Goal: Task Accomplishment & Management: Manage account settings

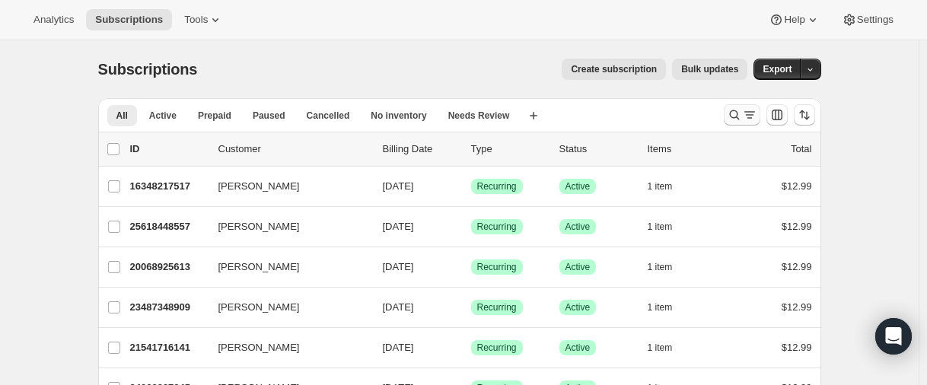
click at [728, 116] on button "Search and filter results" at bounding box center [742, 114] width 37 height 21
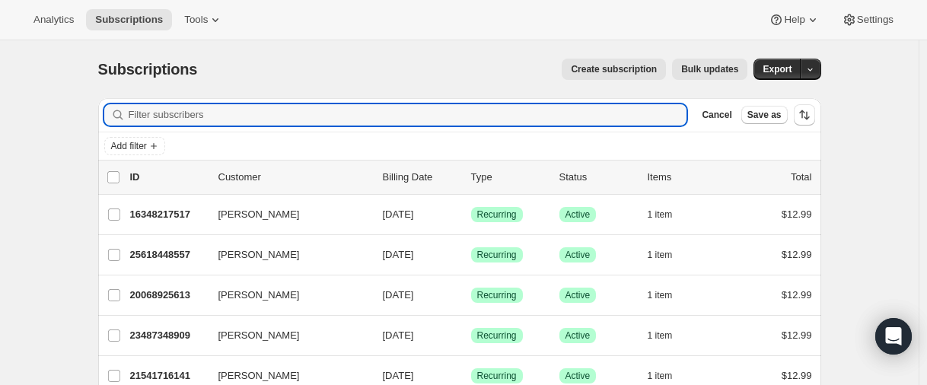
paste input "[PERSON_NAME][EMAIL_ADDRESS][DOMAIN_NAME]"
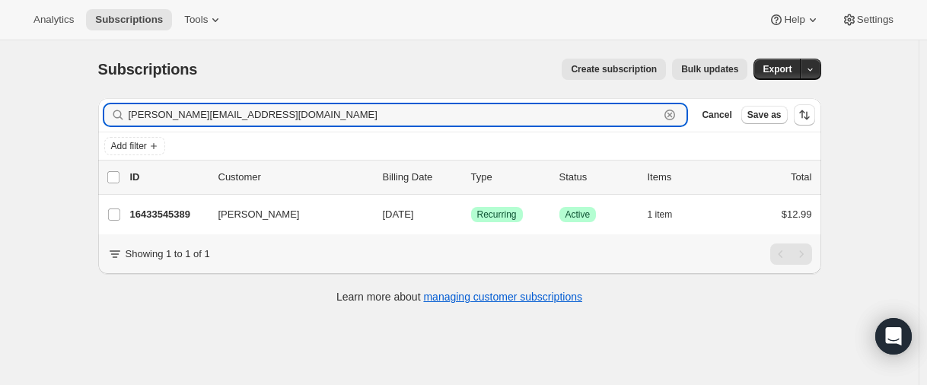
drag, startPoint x: 272, startPoint y: 113, endPoint x: 253, endPoint y: 82, distance: 35.9
click at [272, 113] on input "[PERSON_NAME][EMAIL_ADDRESS][DOMAIN_NAME]" at bounding box center [394, 114] width 531 height 21
paste input "[EMAIL_ADDRESS]"
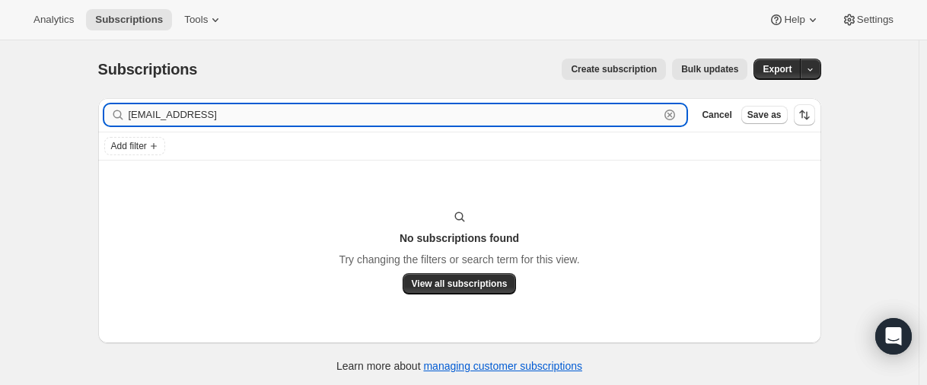
click at [260, 118] on input "[EMAIL_ADDRESS]" at bounding box center [394, 114] width 531 height 21
paste input "19404816557"
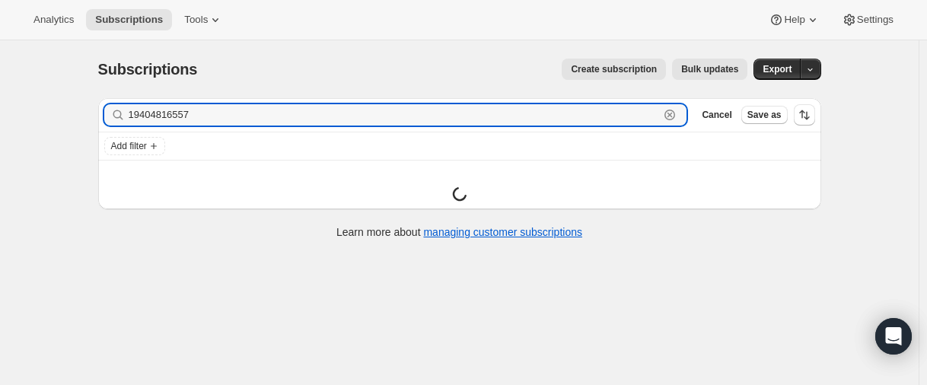
type input "19404816557"
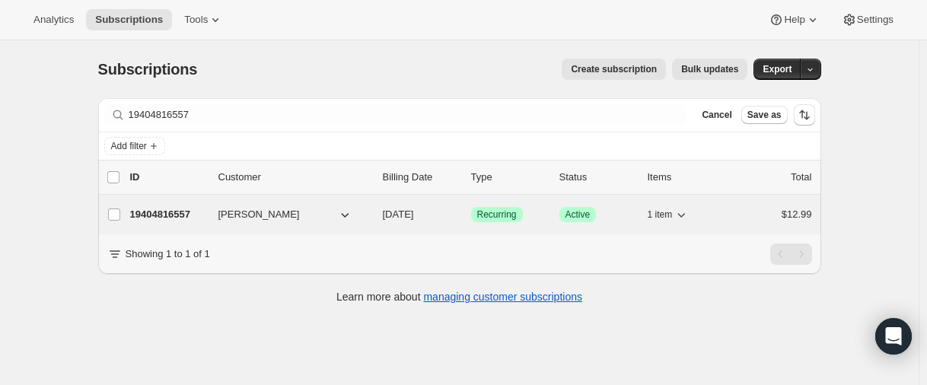
click at [177, 212] on p "19404816557" at bounding box center [168, 214] width 76 height 15
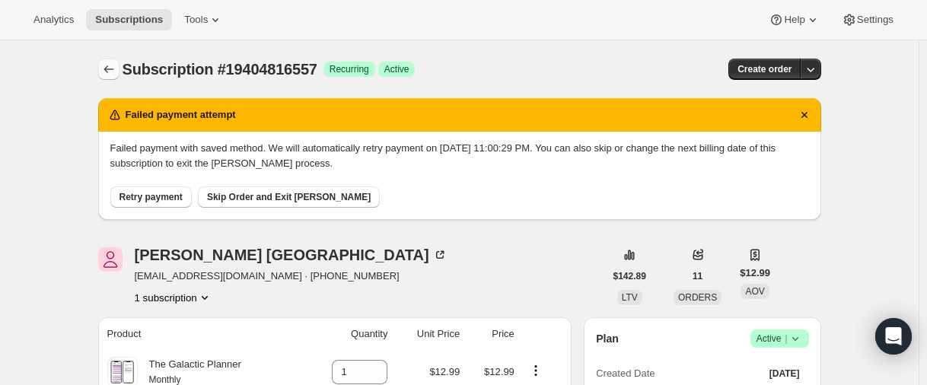
click at [110, 66] on icon "Subscriptions" at bounding box center [108, 69] width 15 height 15
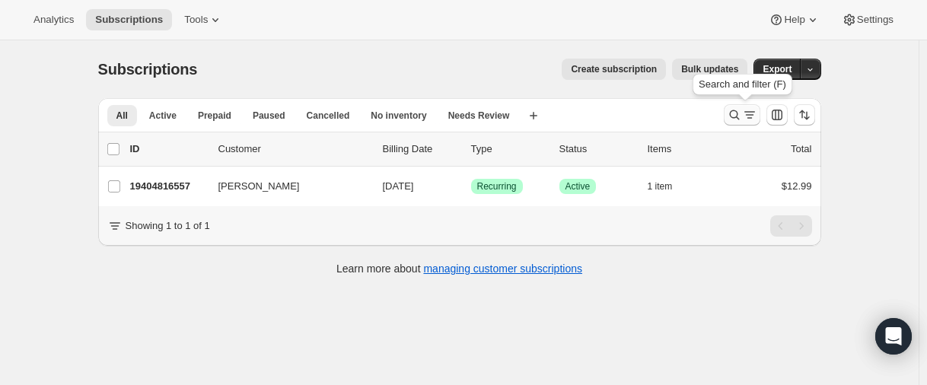
click at [737, 114] on icon "Search and filter results" at bounding box center [734, 114] width 15 height 15
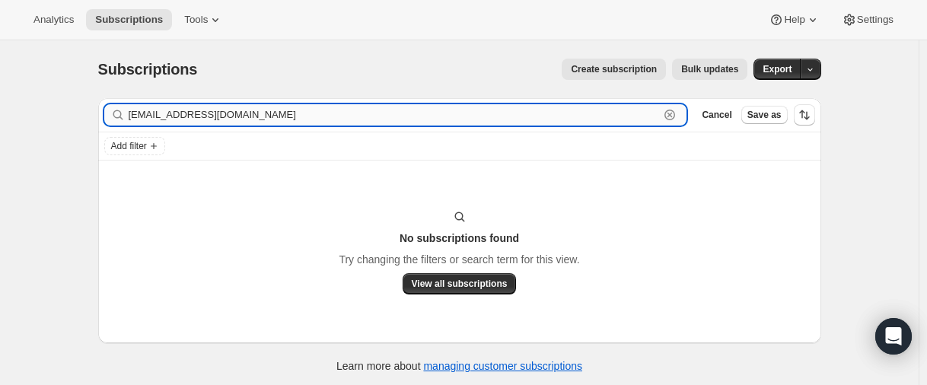
click at [212, 123] on input "[EMAIL_ADDRESS][DOMAIN_NAME]" at bounding box center [394, 114] width 531 height 21
paste input "reneeblaze"
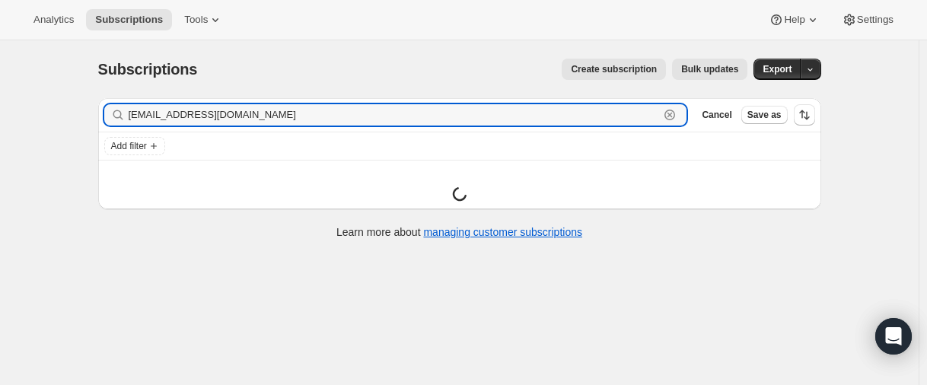
type input "[EMAIL_ADDRESS][DOMAIN_NAME]"
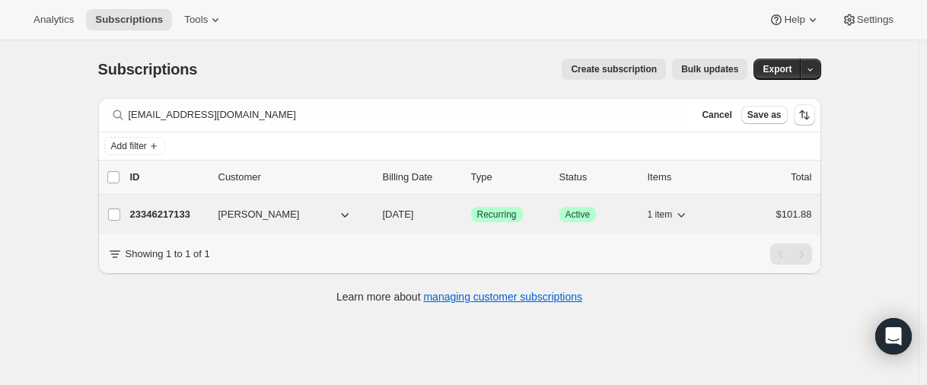
click at [178, 212] on p "23346217133" at bounding box center [168, 214] width 76 height 15
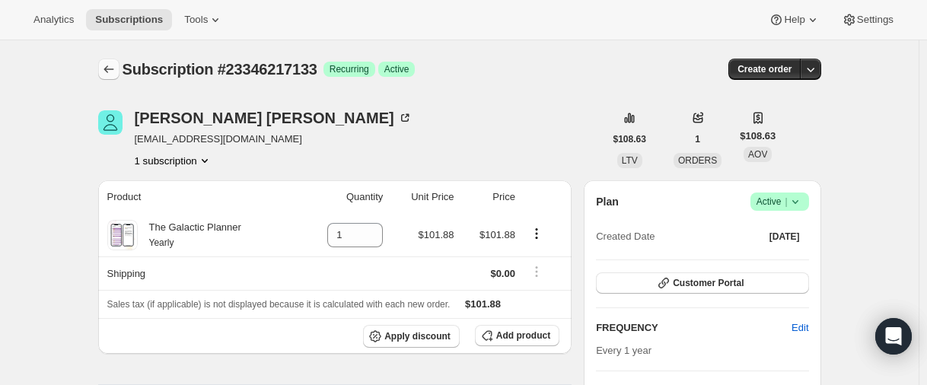
click at [119, 66] on button "Subscriptions" at bounding box center [108, 69] width 21 height 21
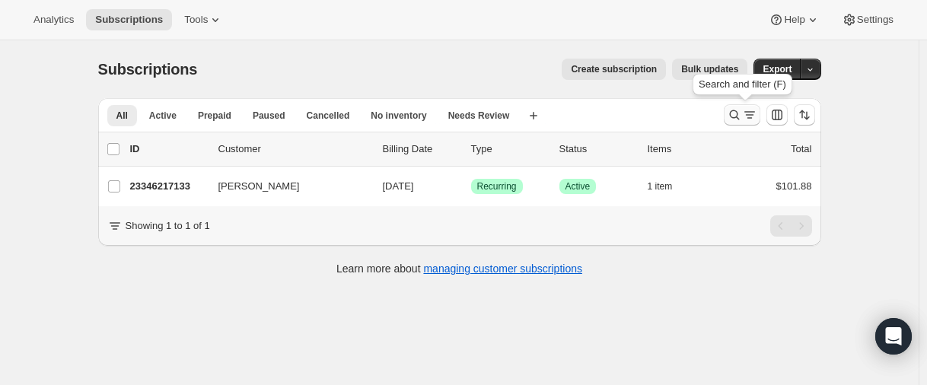
click at [730, 119] on icon "Search and filter results" at bounding box center [734, 114] width 15 height 15
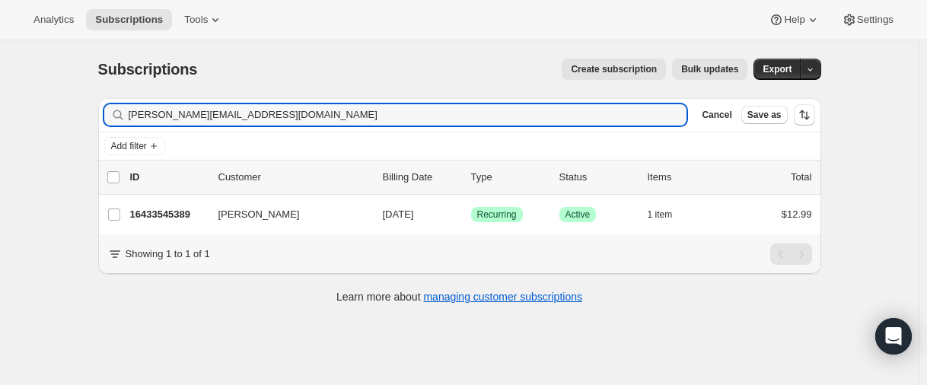
type input "[PERSON_NAME][EMAIL_ADDRESS][DOMAIN_NAME]"
click at [212, 118] on input "[PERSON_NAME][EMAIL_ADDRESS][DOMAIN_NAME]" at bounding box center [394, 114] width 531 height 21
